Goal: Navigation & Orientation: Understand site structure

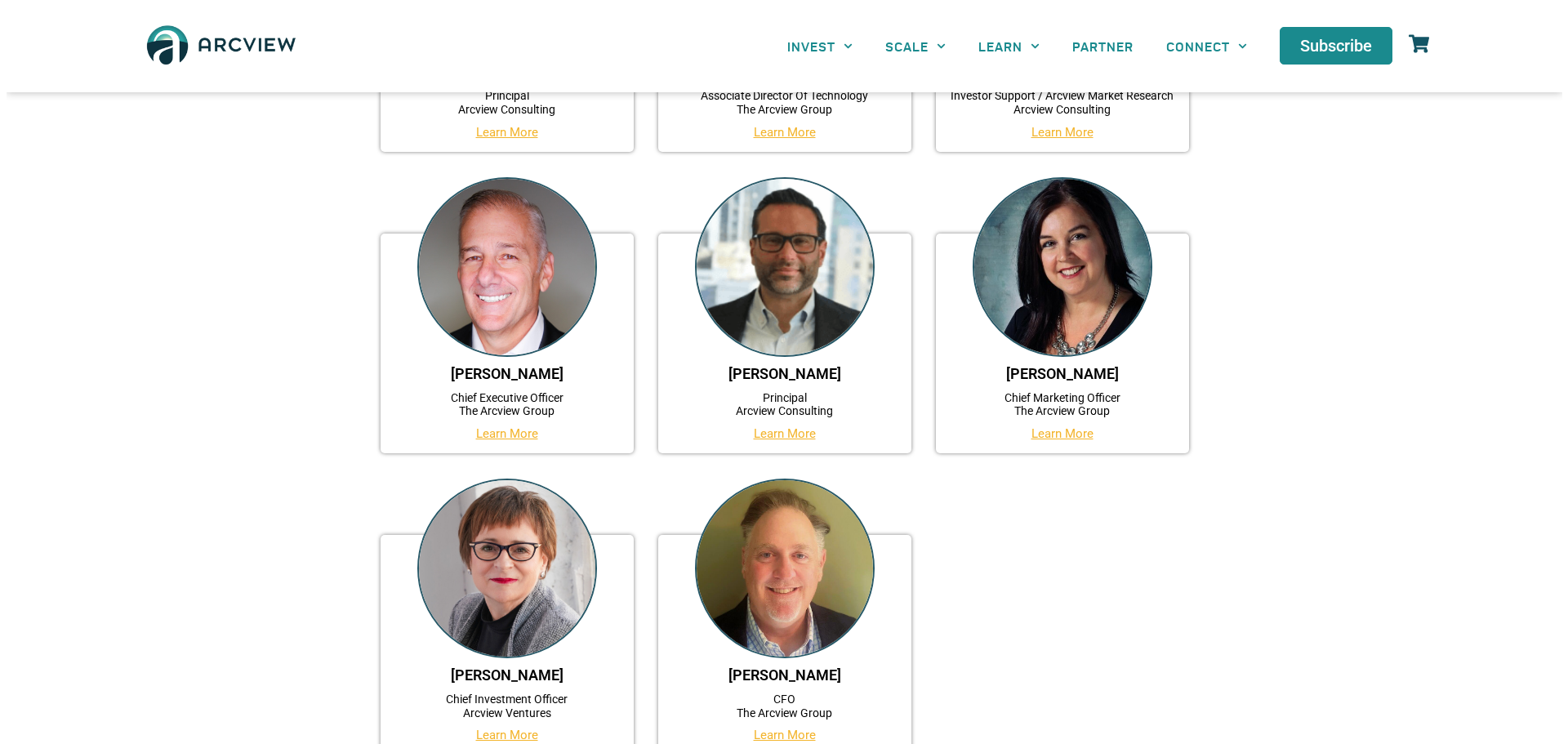
scroll to position [408, 0]
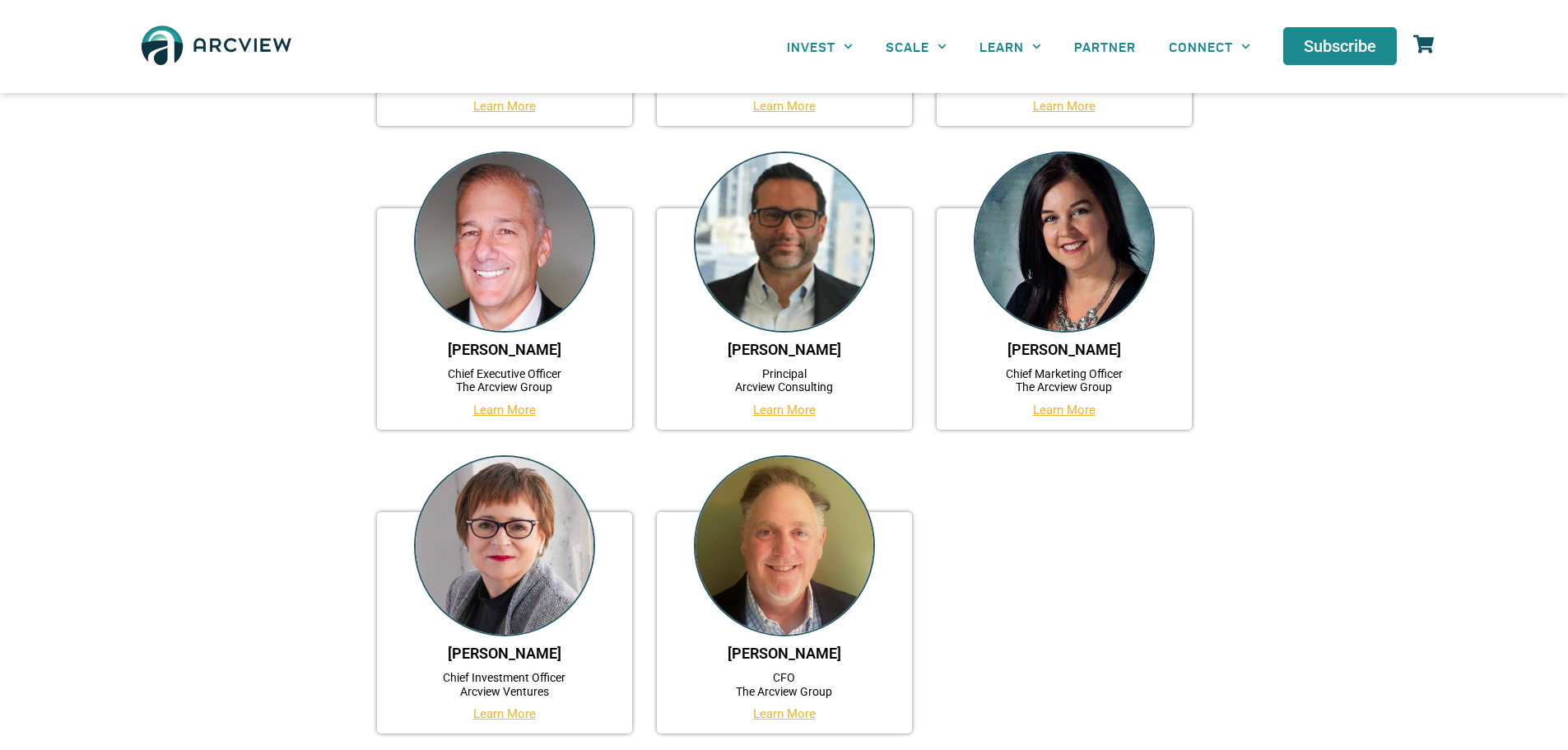
click at [797, 410] on link "Learn More" at bounding box center [784, 410] width 62 height 15
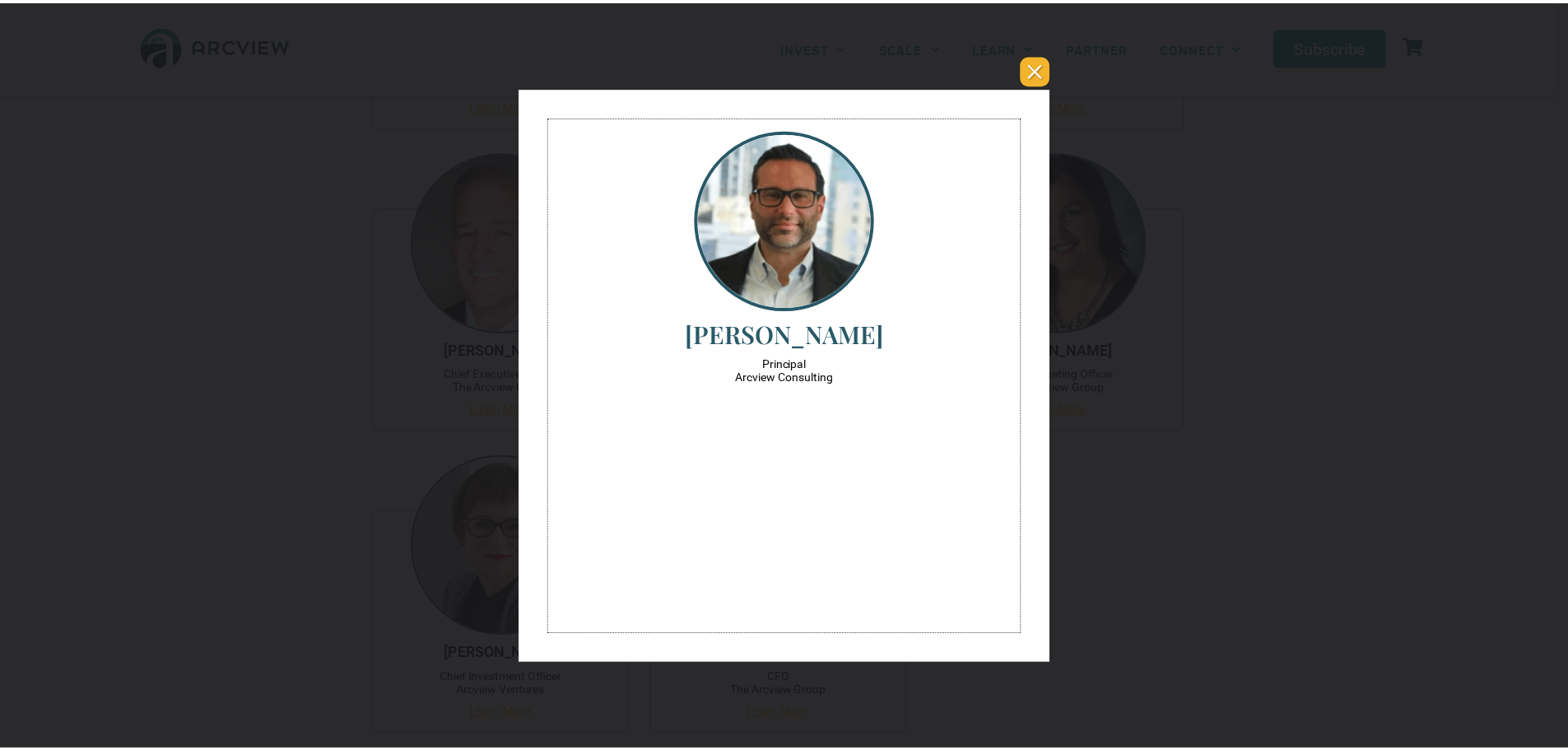
scroll to position [0, 0]
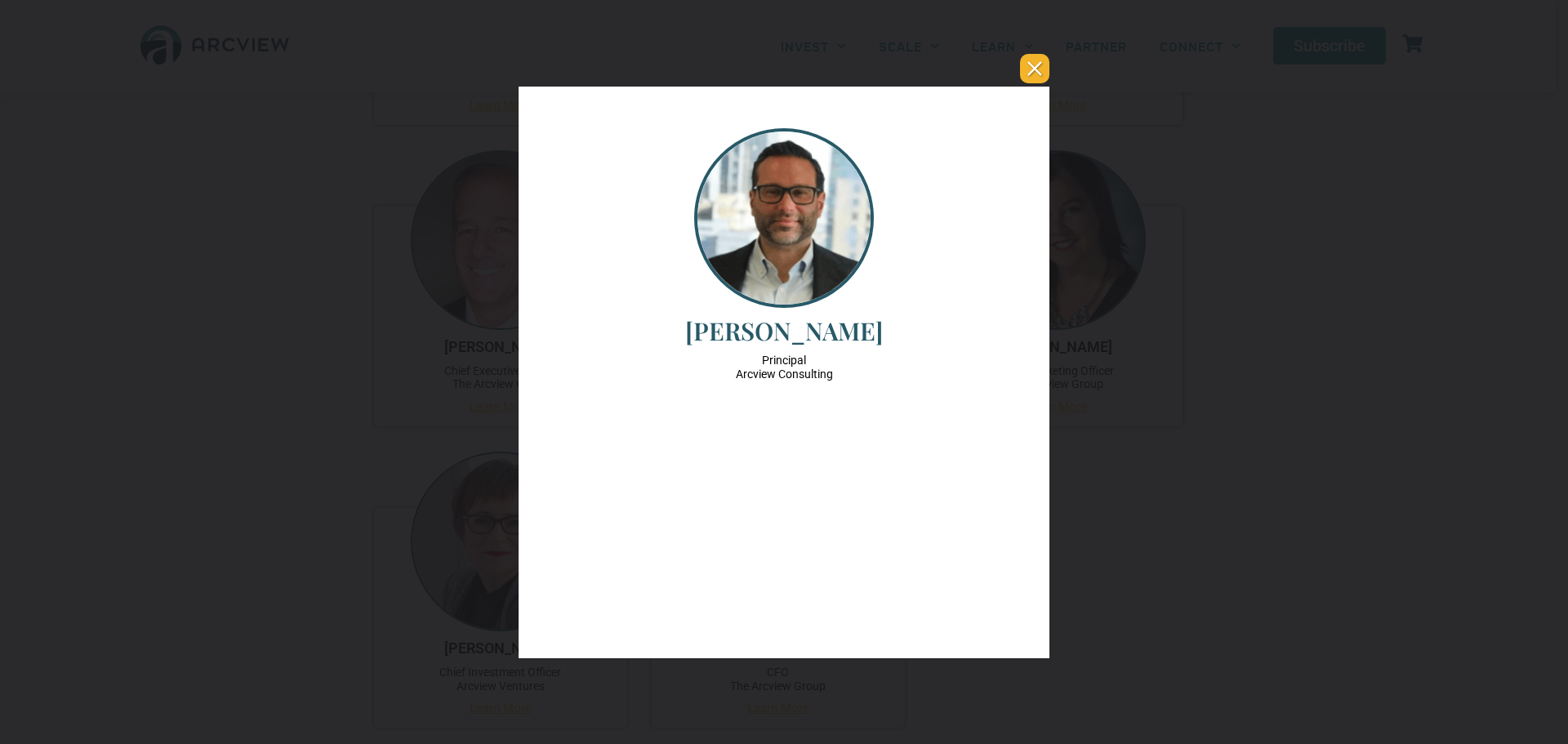
click at [1033, 69] on button "You can close this modal content with the ESC key" at bounding box center [1034, 69] width 29 height 29
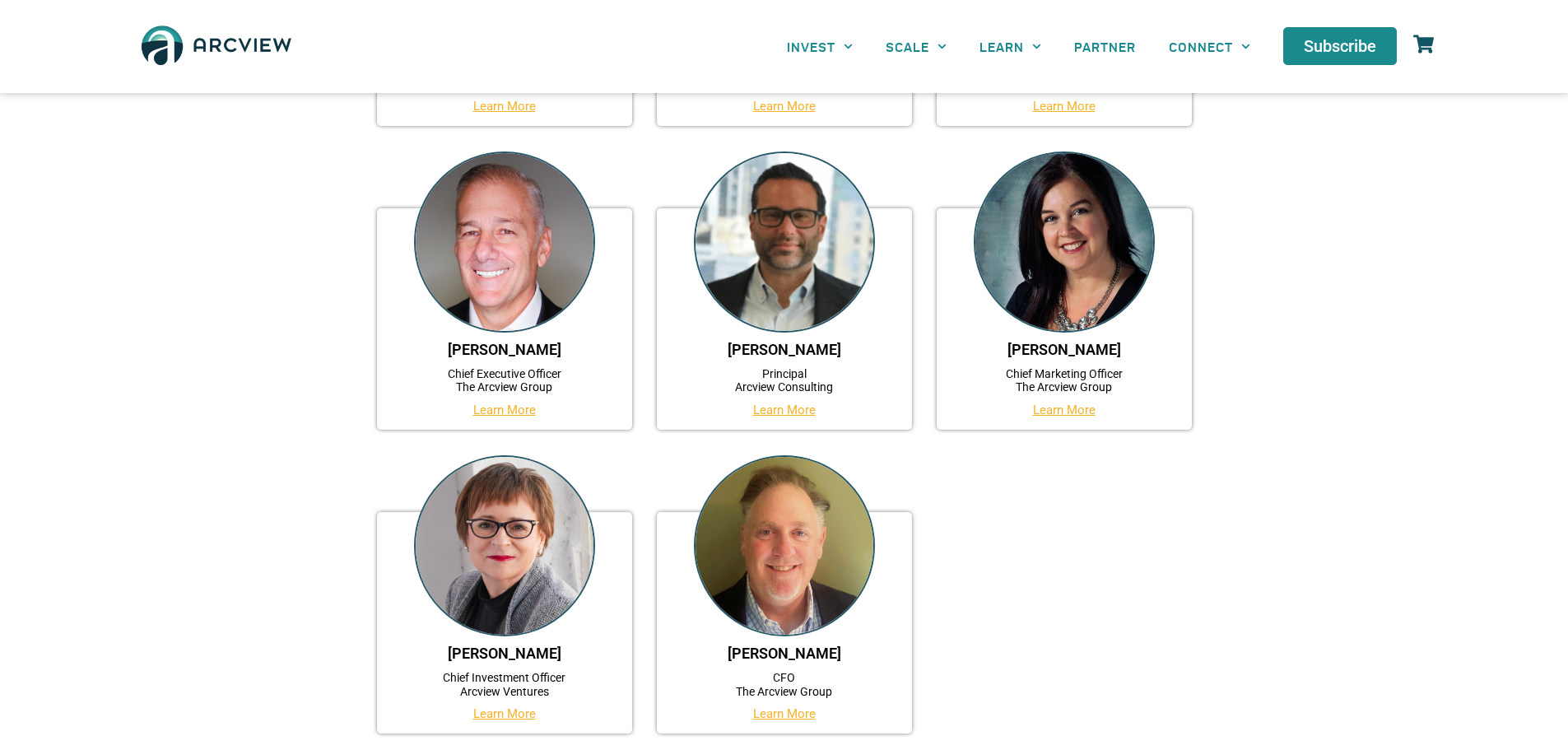
scroll to position [164, 0]
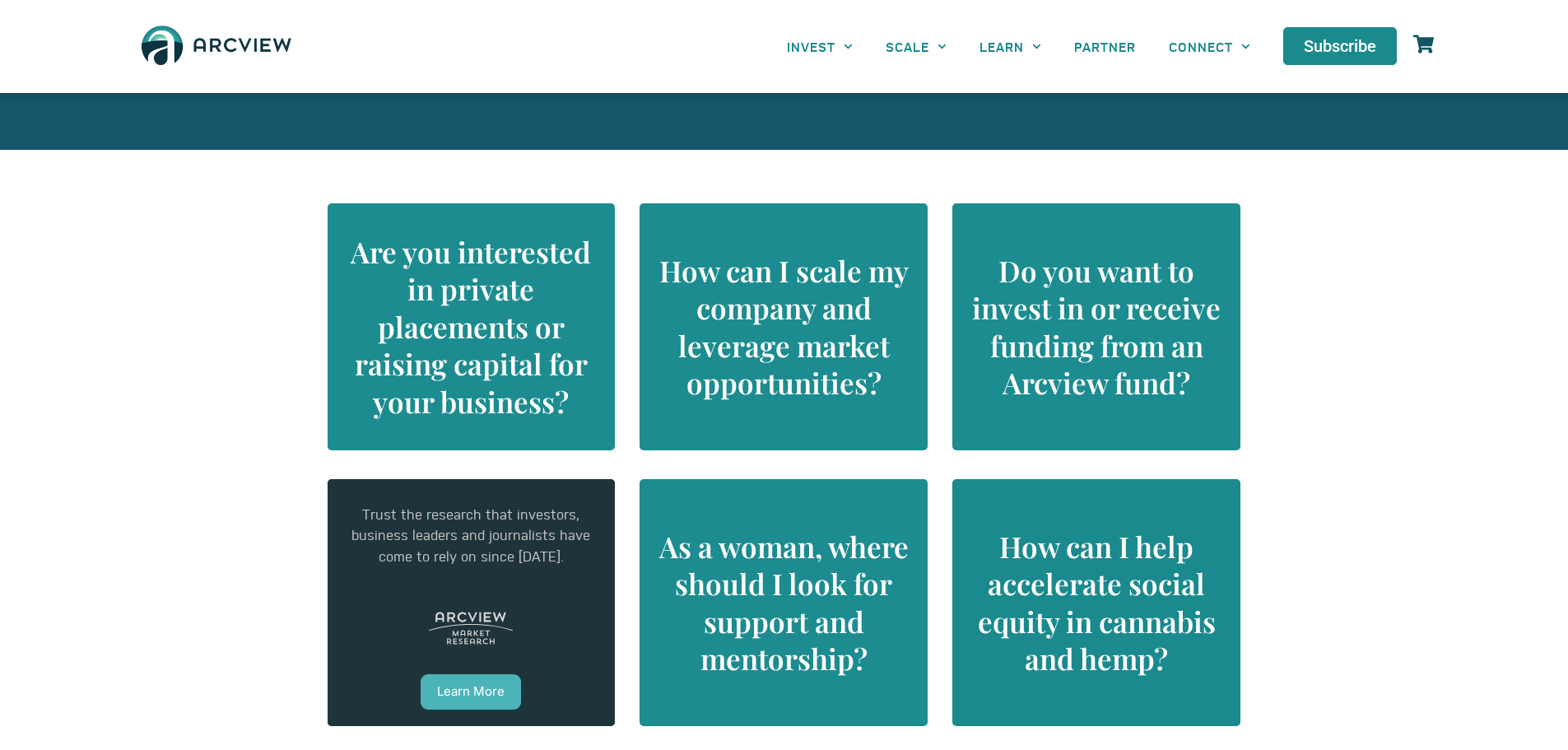
scroll to position [1482, 0]
